Goal: Transaction & Acquisition: Purchase product/service

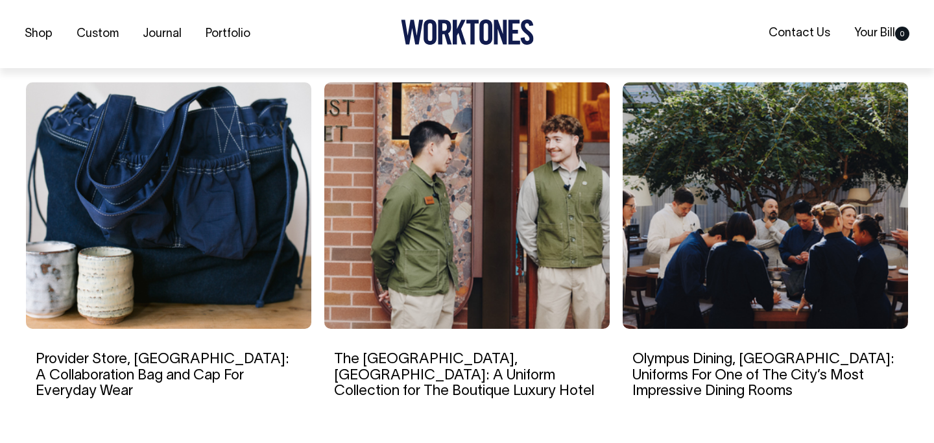
scroll to position [2212, 0]
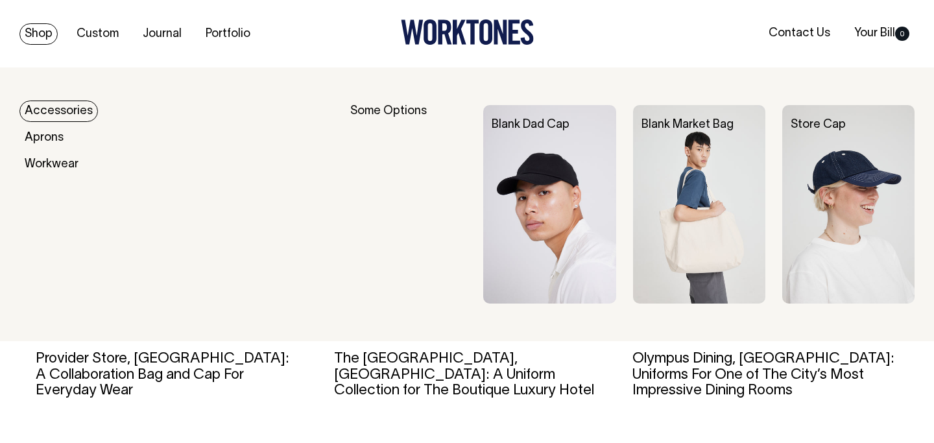
click at [41, 34] on link "Shop" at bounding box center [38, 33] width 38 height 21
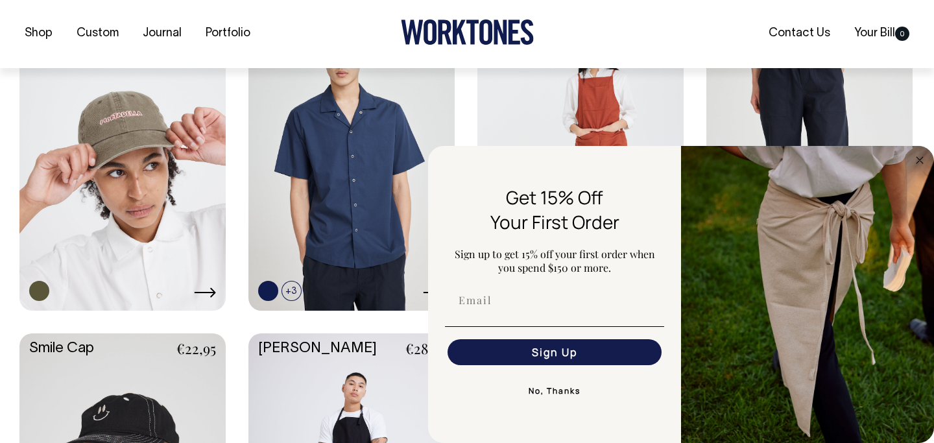
scroll to position [1291, 0]
click at [536, 391] on button "No, Thanks" at bounding box center [554, 391] width 219 height 26
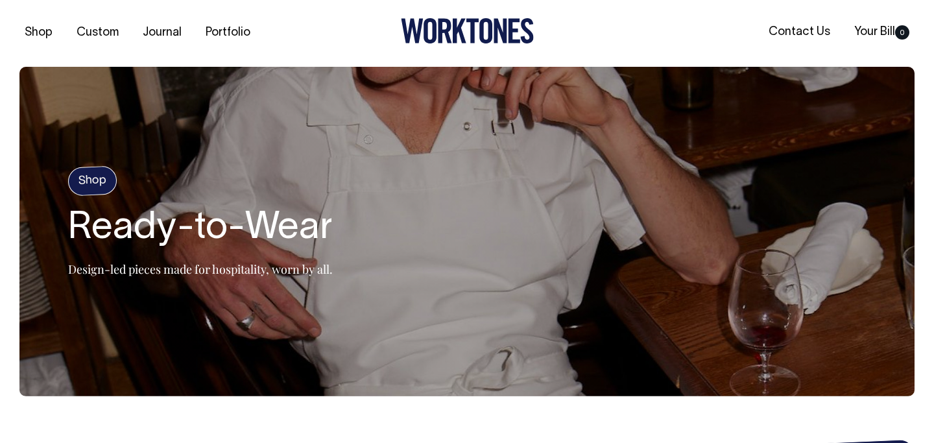
scroll to position [0, 0]
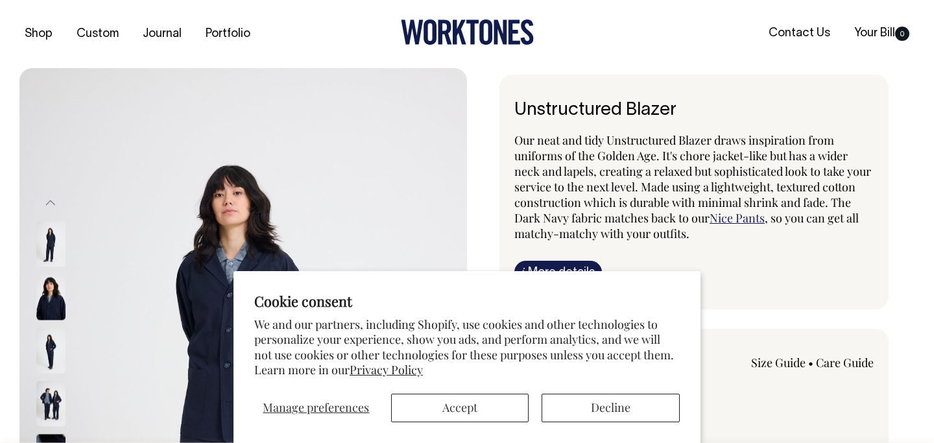
click at [470, 427] on section "Cookie consent We and our partners, including Shopify, use cookies and other te…" at bounding box center [466, 357] width 467 height 172
click at [457, 416] on button "Accept" at bounding box center [460, 408] width 138 height 29
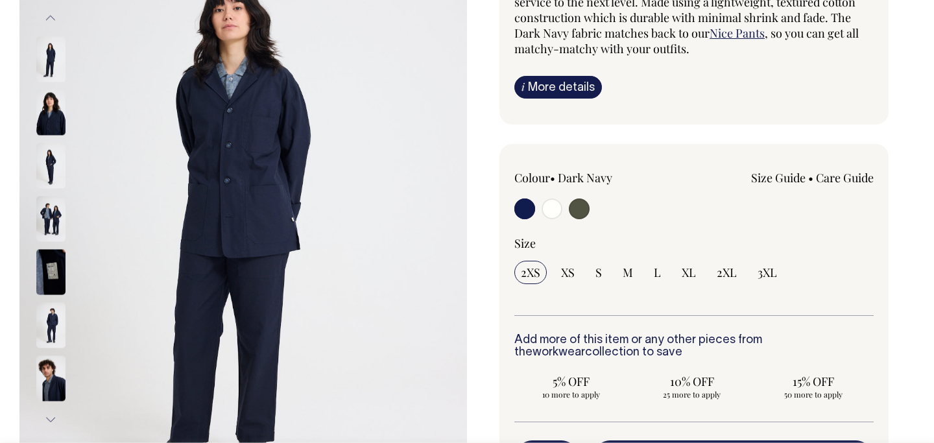
scroll to position [185, 0]
click at [55, 390] on img at bounding box center [50, 377] width 29 height 45
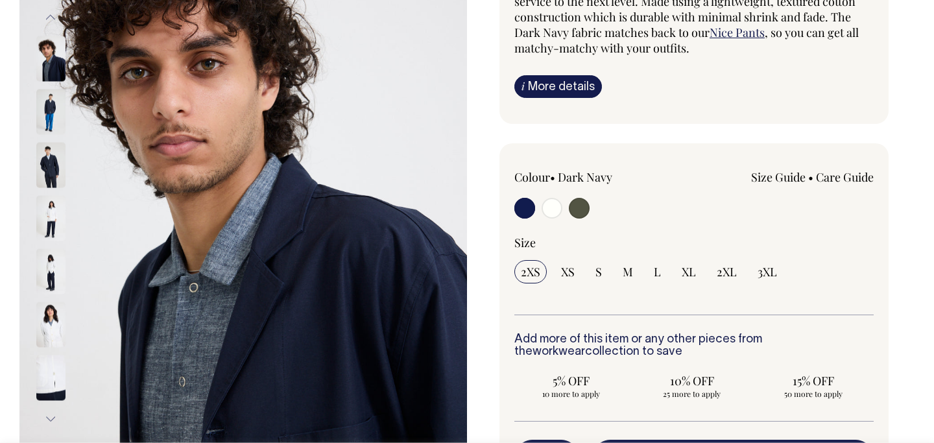
click at [48, 375] on img at bounding box center [50, 377] width 29 height 45
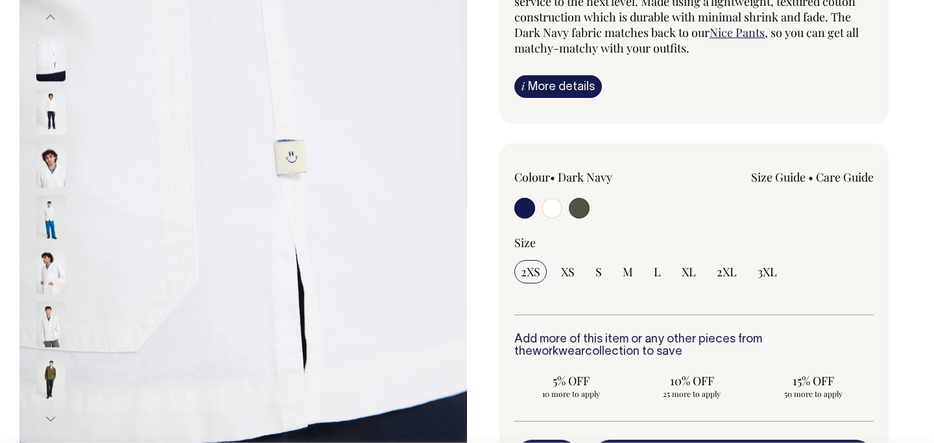
click at [48, 315] on img at bounding box center [50, 324] width 29 height 45
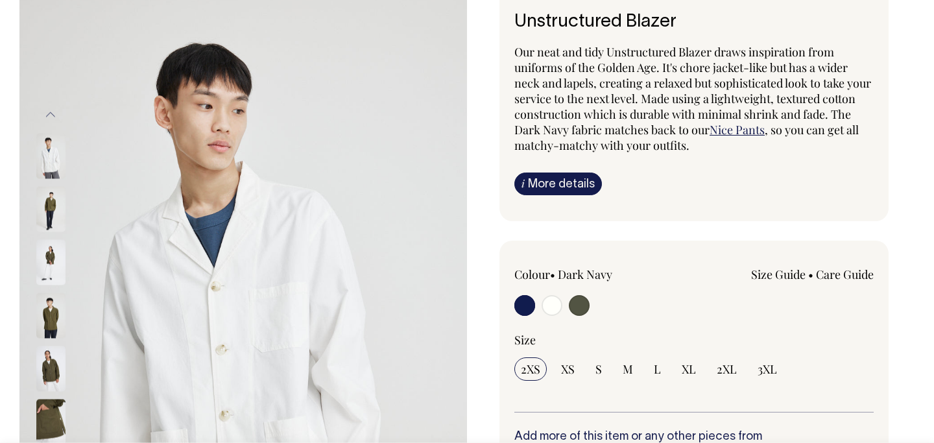
click at [562, 166] on div "Our neat and tidy Unstructured Blazer draws inspiration from uniforms of the Go…" at bounding box center [693, 119] width 359 height 151
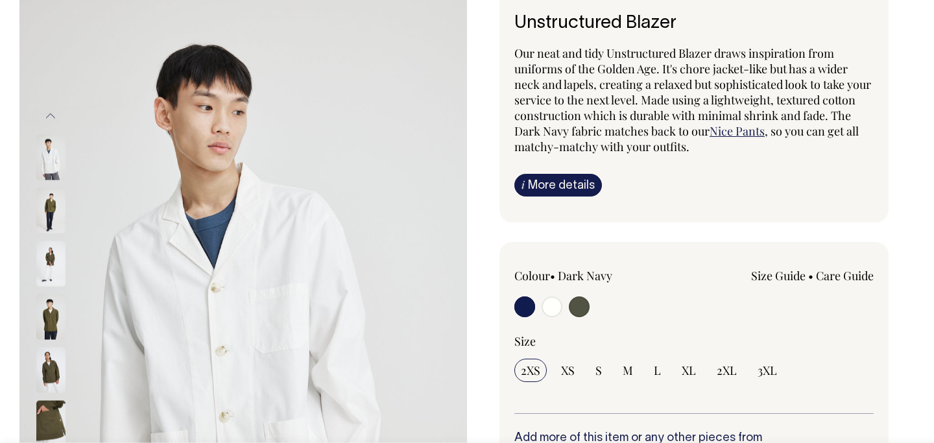
click at [562, 179] on link "i More details" at bounding box center [558, 185] width 88 height 23
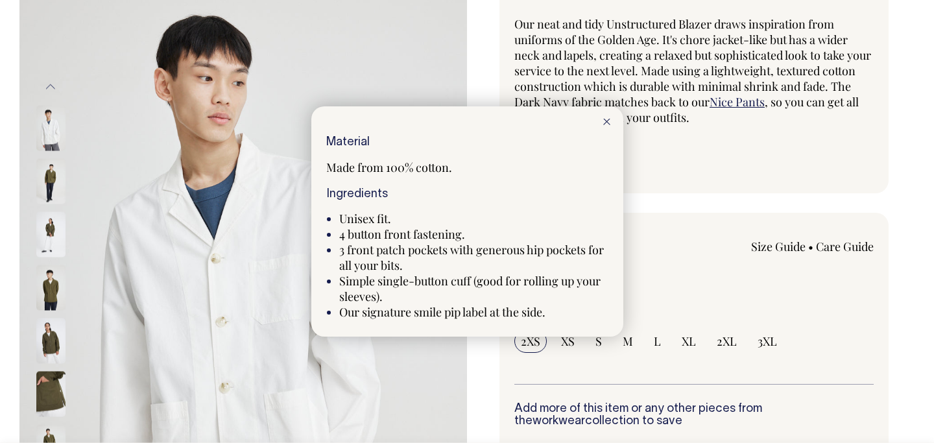
scroll to position [117, 0]
click at [609, 122] on icon at bounding box center [606, 122] width 7 height 6
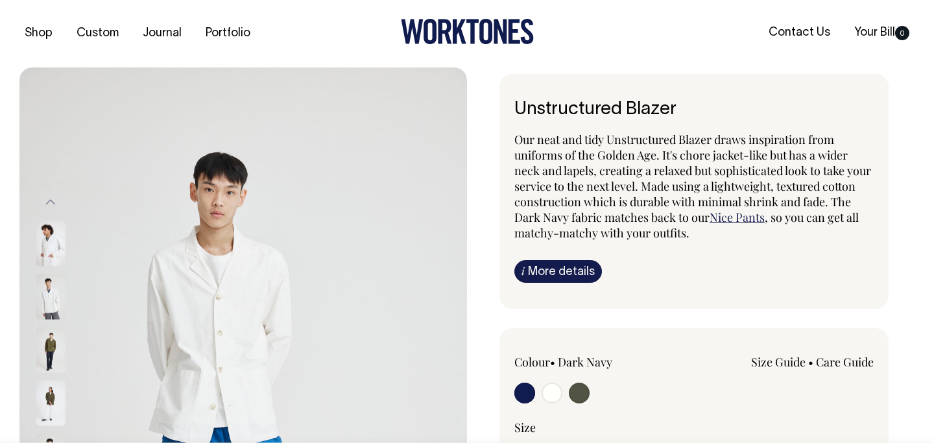
scroll to position [0, 0]
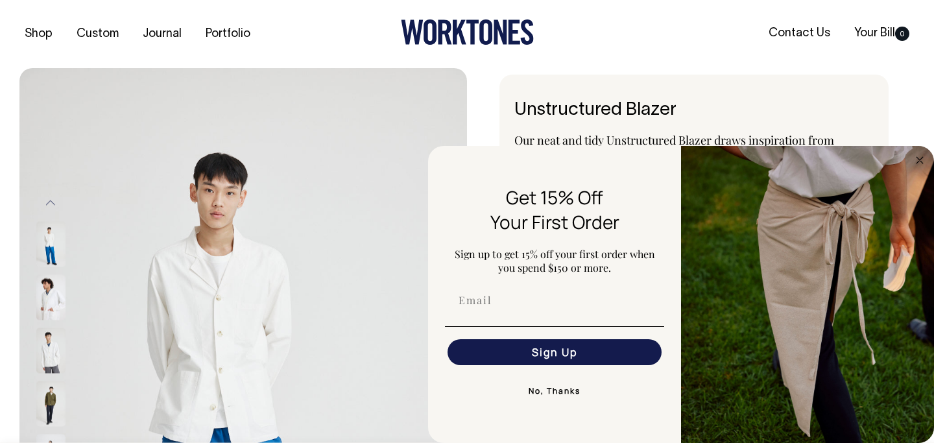
click at [556, 391] on button "No, Thanks" at bounding box center [554, 391] width 219 height 26
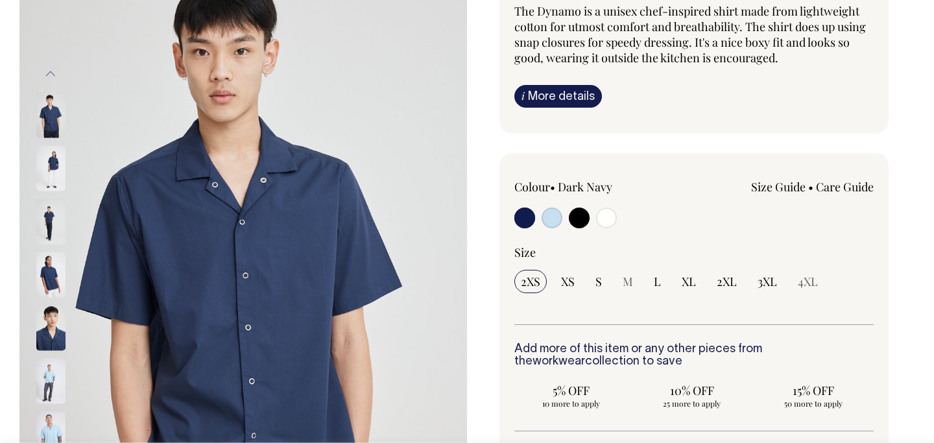
scroll to position [129, 0]
click at [47, 174] on img at bounding box center [50, 167] width 29 height 45
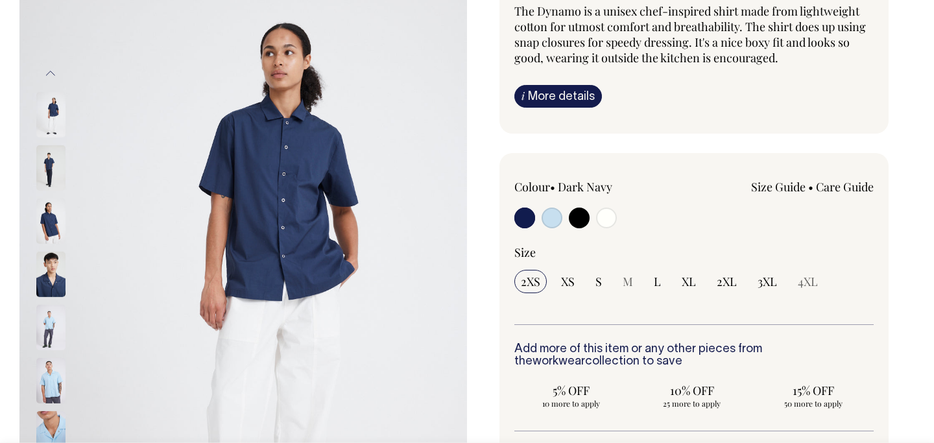
click at [42, 234] on img at bounding box center [50, 220] width 29 height 45
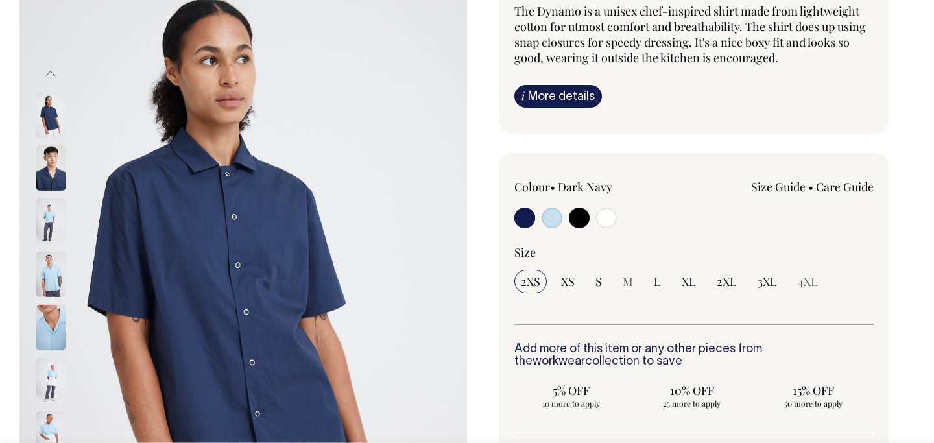
click at [51, 280] on img at bounding box center [50, 274] width 29 height 45
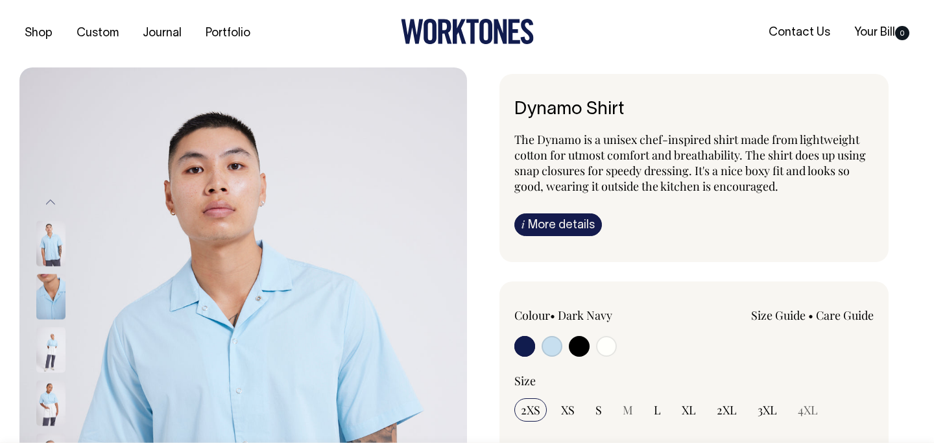
scroll to position [1, 0]
